Goal: Task Accomplishment & Management: Use online tool/utility

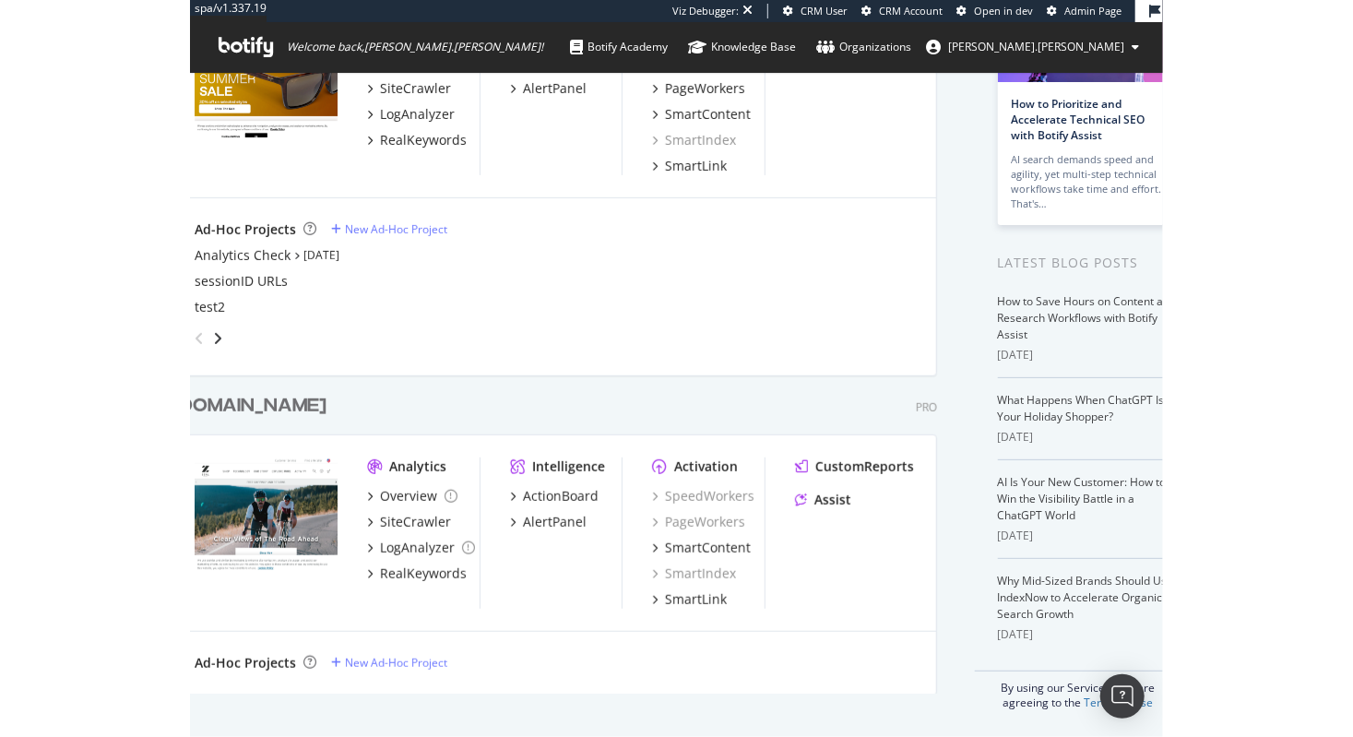
scroll to position [210, 0]
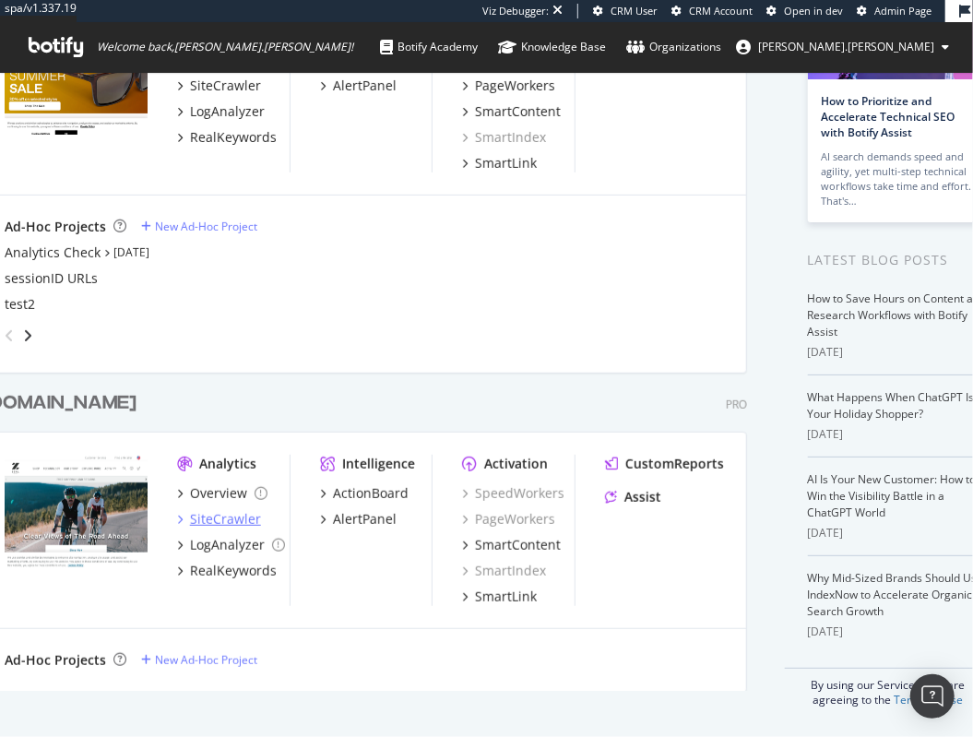
click at [205, 510] on div "SiteCrawler" at bounding box center [224, 519] width 71 height 18
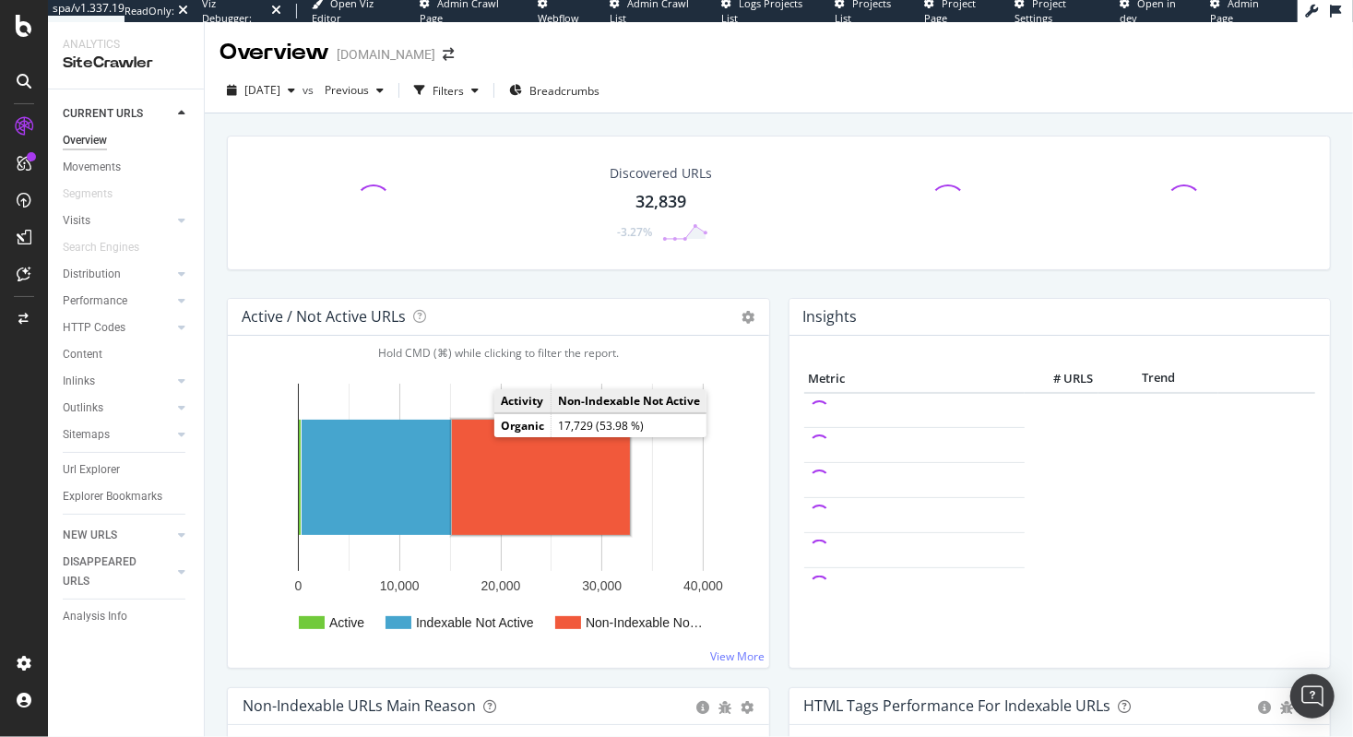
click at [493, 506] on rect "A chart." at bounding box center [541, 477] width 178 height 115
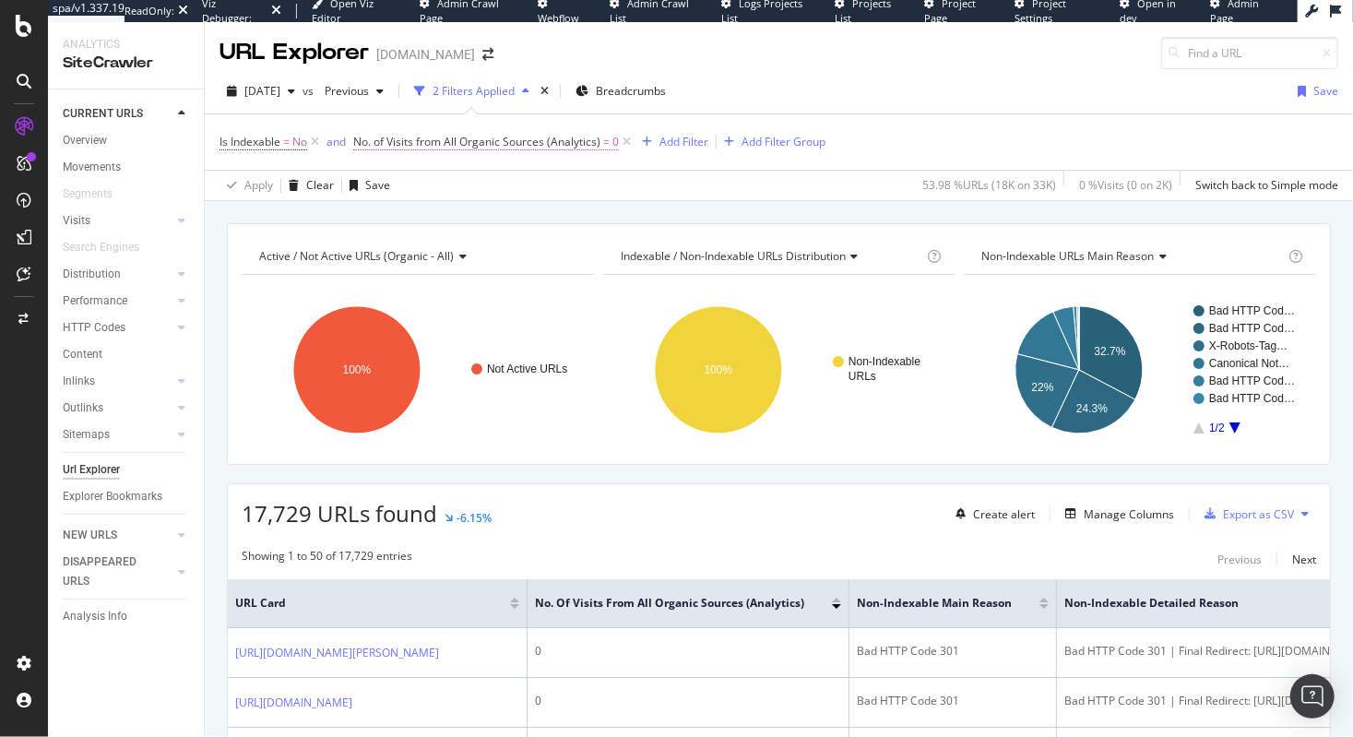
click at [594, 147] on span "No. of Visits from All Organic Sources (Analytics)" at bounding box center [476, 142] width 247 height 16
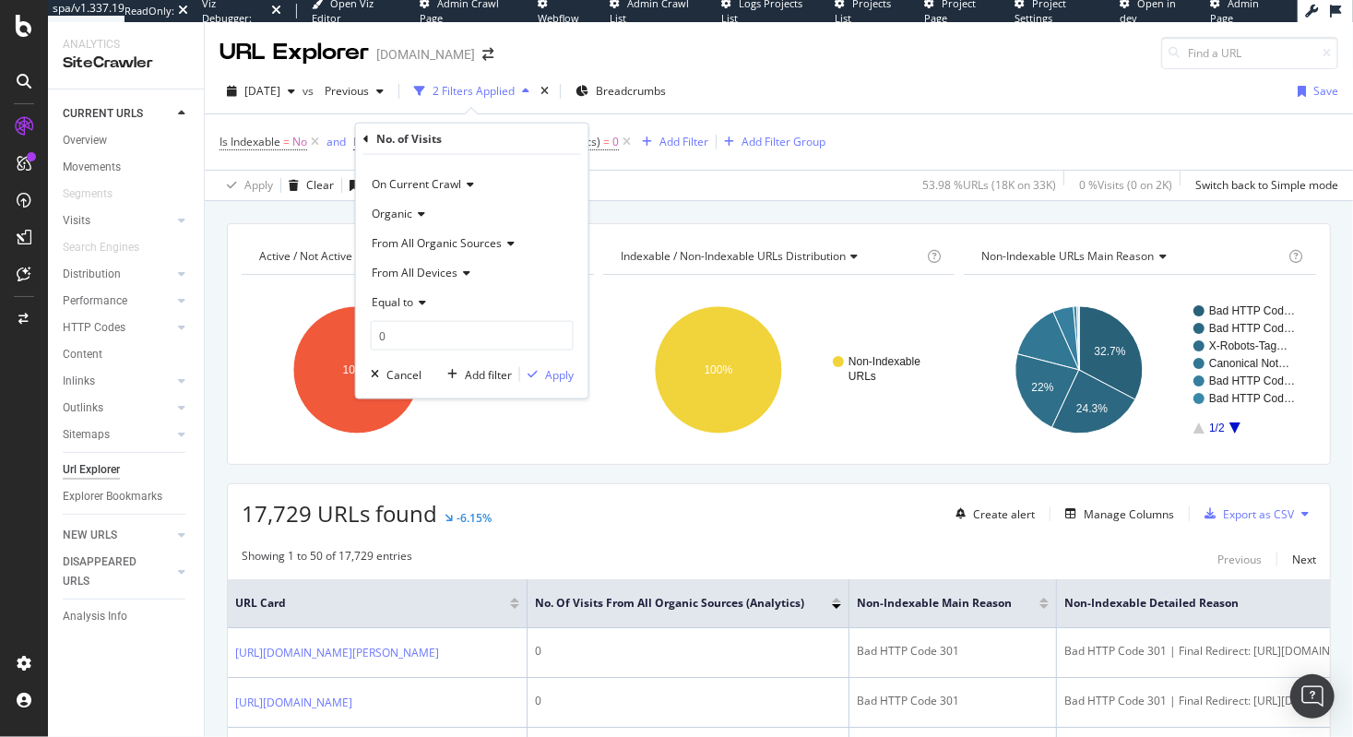
click at [406, 211] on span "Organic" at bounding box center [392, 214] width 41 height 16
click at [494, 165] on div "On Current Crawl Organic Organic Social From All Organic Sources From All Devic…" at bounding box center [472, 277] width 232 height 244
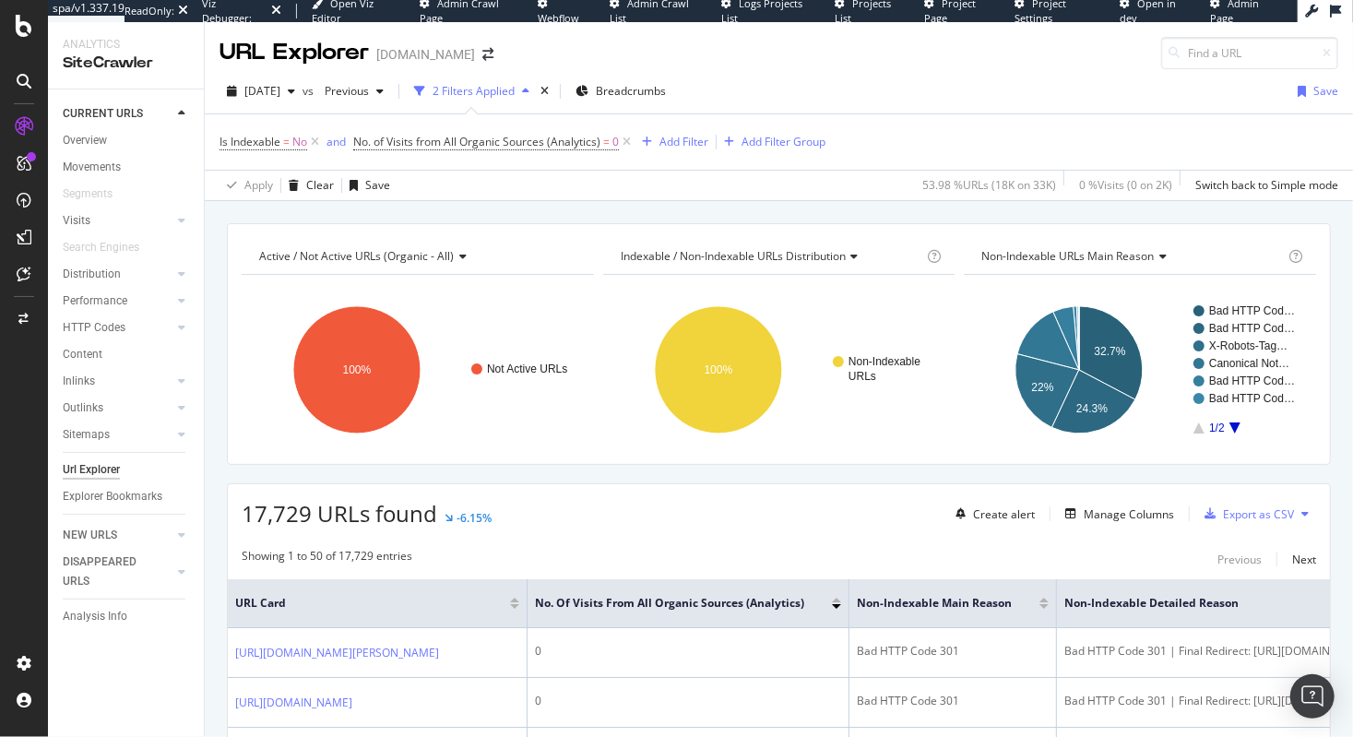
click at [799, 95] on div "[DATE] vs Previous 2 Filters Applied Breadcrumbs Save" at bounding box center [779, 95] width 1149 height 37
click at [672, 140] on div "Add Filter" at bounding box center [684, 142] width 49 height 16
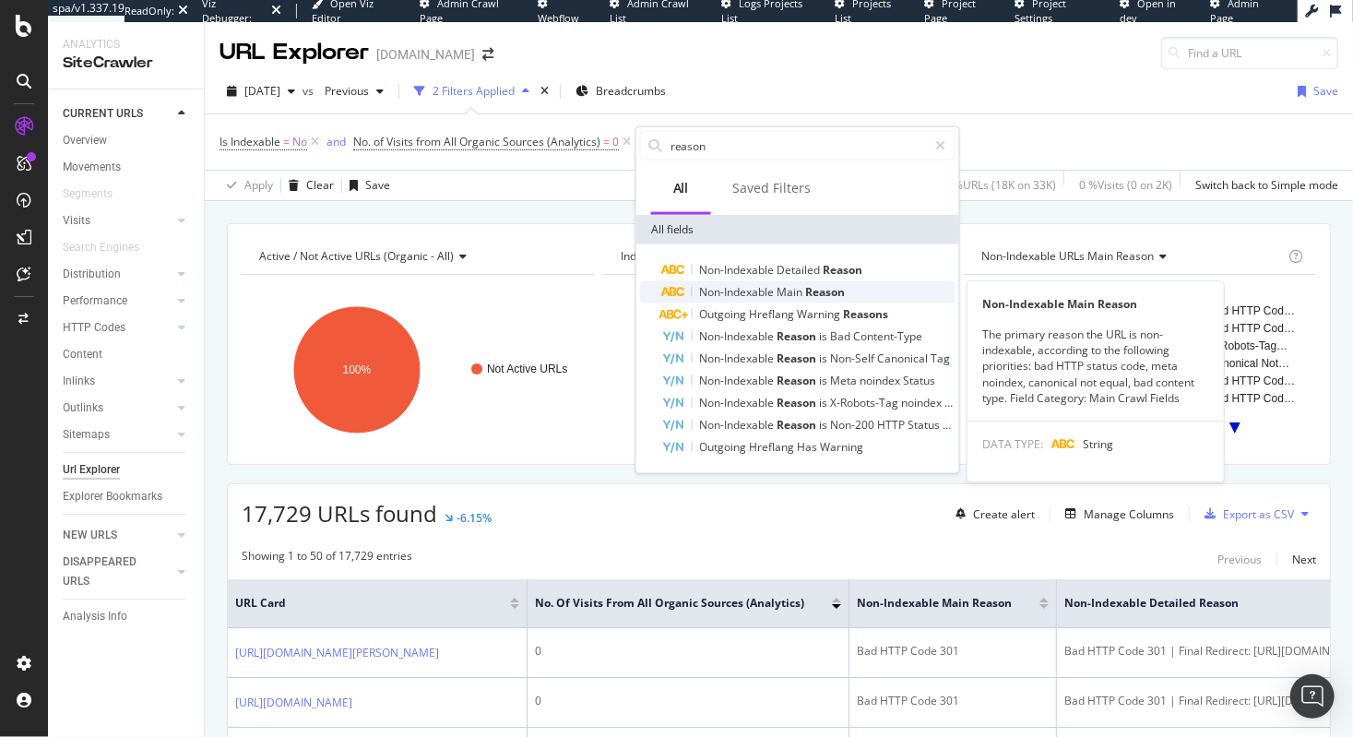
type input "reason"
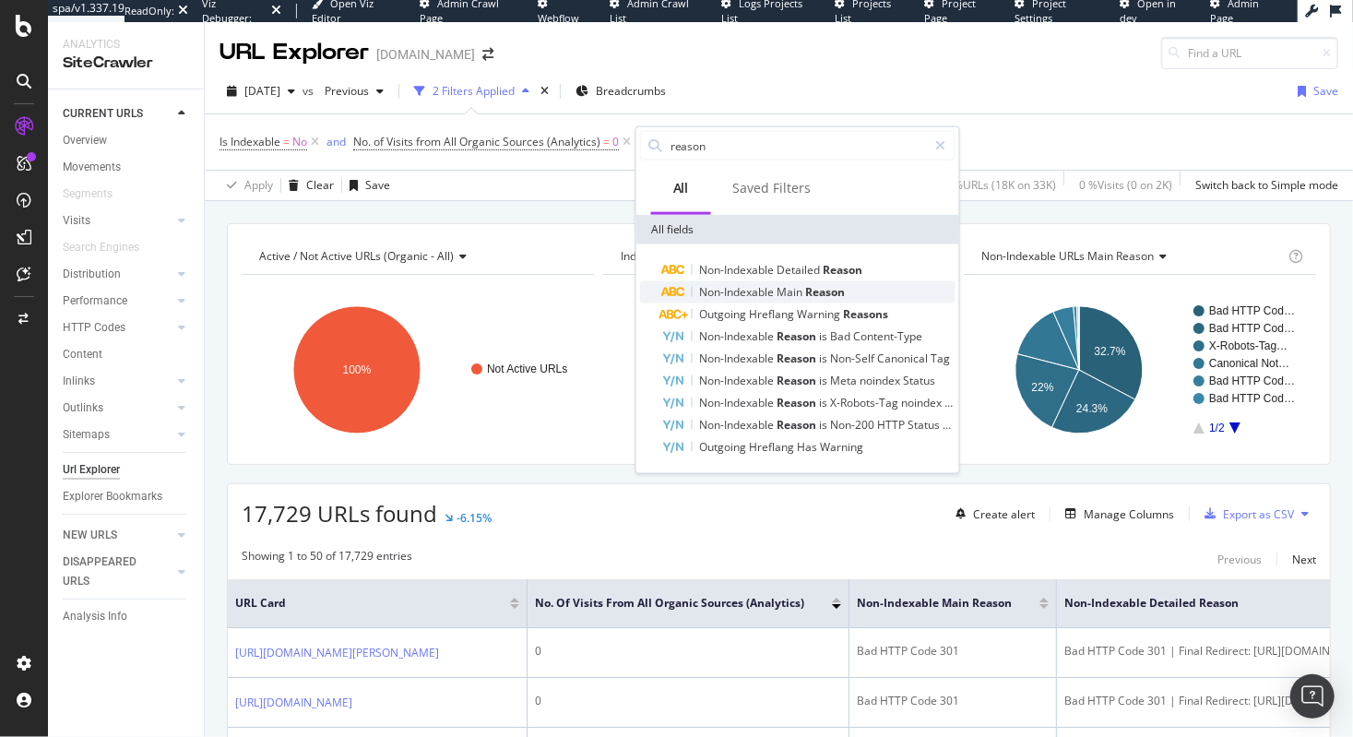
click at [744, 293] on span "Non-Indexable" at bounding box center [738, 292] width 77 height 16
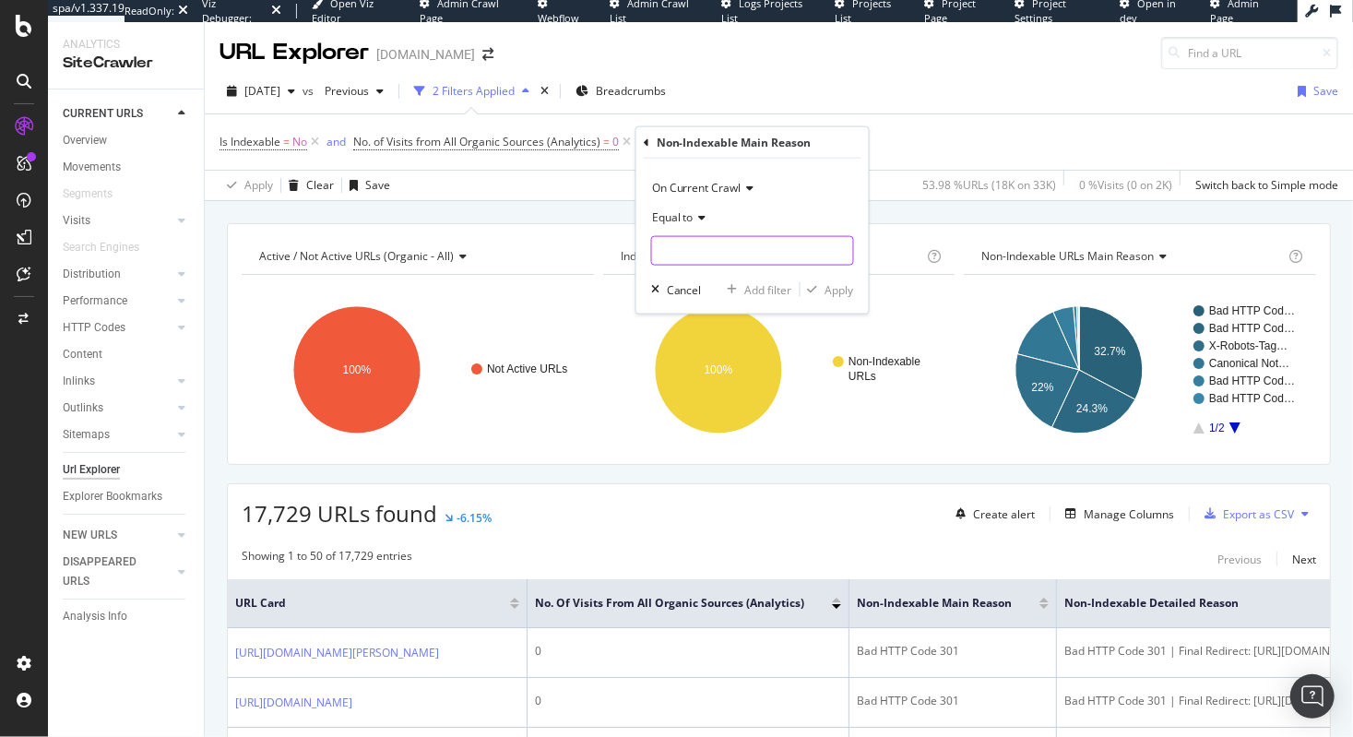
click at [686, 245] on input "text" at bounding box center [752, 251] width 201 height 30
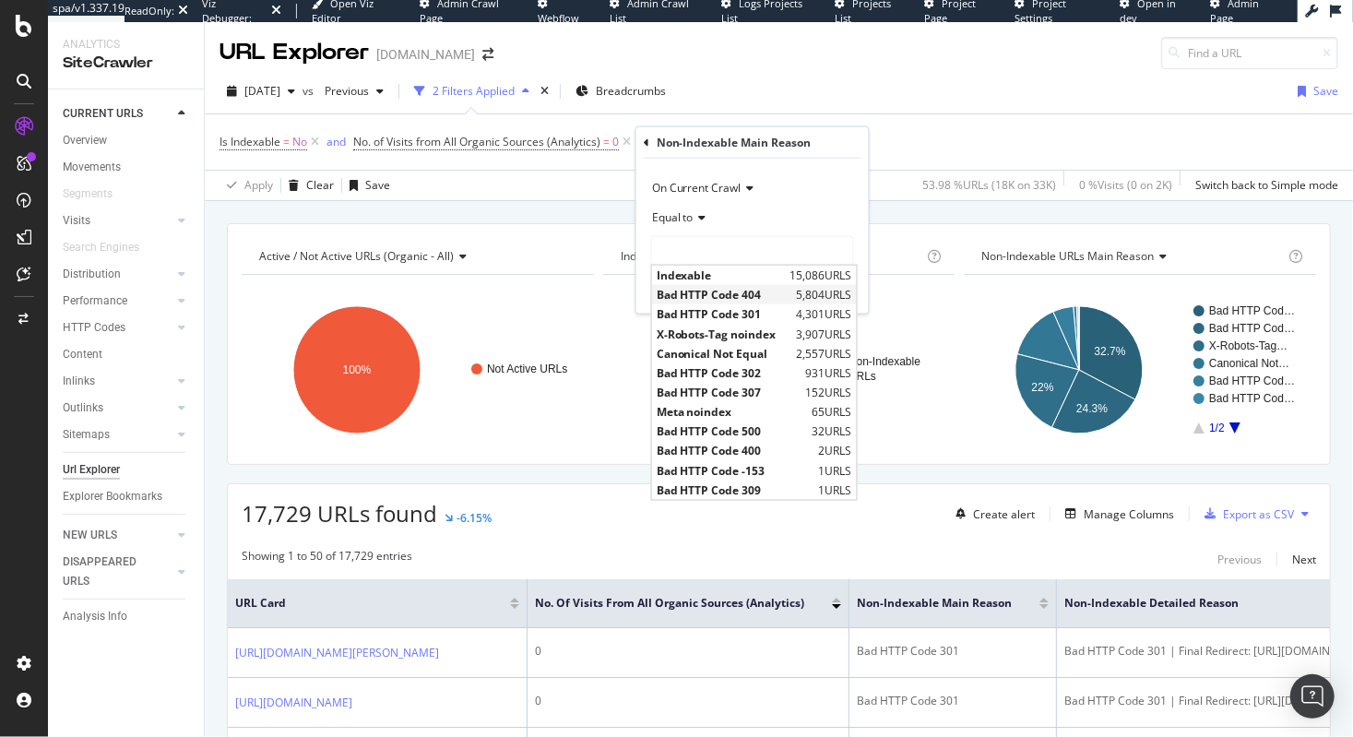
click at [742, 292] on span "Bad HTTP Code 404" at bounding box center [725, 295] width 136 height 16
type input "Bad HTTP Code 404"
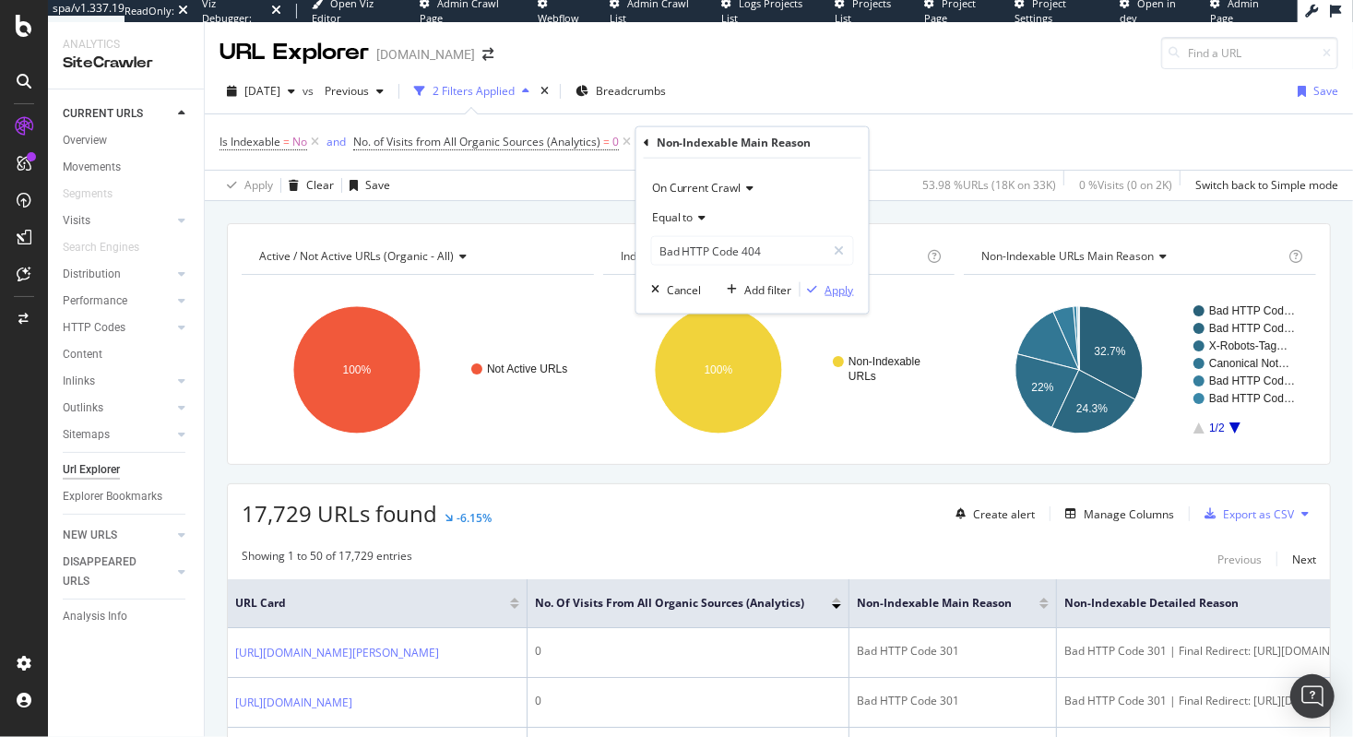
click at [839, 287] on div "Apply" at bounding box center [840, 289] width 29 height 16
